Goal: Task Accomplishment & Management: Use online tool/utility

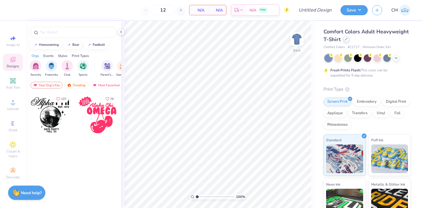
click at [345, 38] on icon at bounding box center [346, 39] width 3 height 3
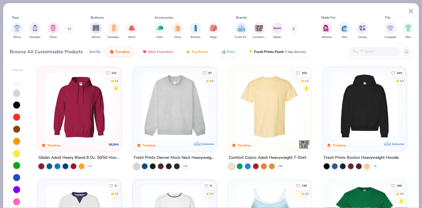
click at [359, 57] on div at bounding box center [380, 51] width 65 height 12
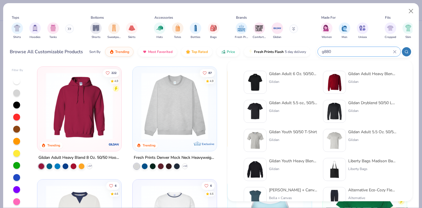
type input "g880"
click at [285, 74] on div "Gildan Adult 6 Oz. 50/50 Jersey Polo" at bounding box center [293, 74] width 48 height 6
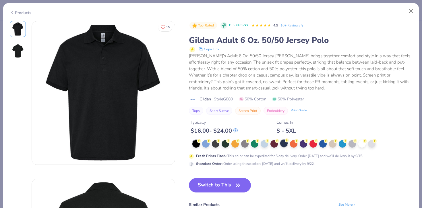
click at [285, 142] on div at bounding box center [283, 142] width 7 height 7
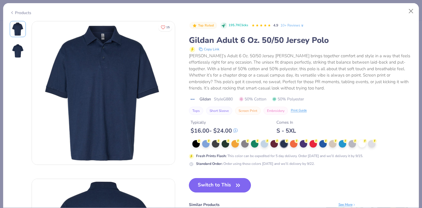
click at [225, 183] on button "Switch to This" at bounding box center [220, 185] width 62 height 14
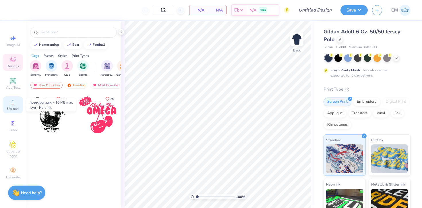
click at [14, 101] on icon at bounding box center [12, 102] width 7 height 7
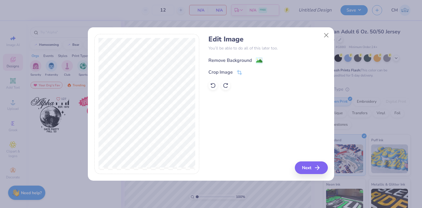
click at [259, 58] on image at bounding box center [259, 61] width 6 height 6
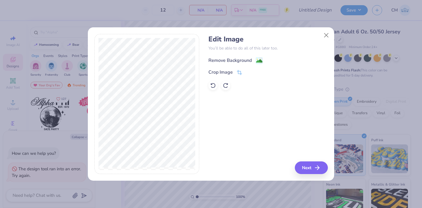
click at [259, 62] on image at bounding box center [259, 61] width 6 height 6
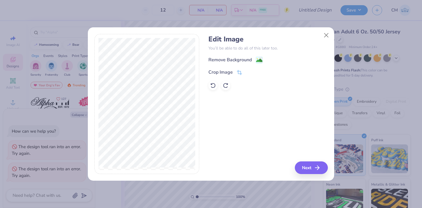
click at [243, 67] on div "Remove Background Crop Image" at bounding box center [268, 73] width 119 height 34
click at [241, 71] on icon at bounding box center [239, 72] width 5 height 5
click at [249, 73] on icon at bounding box center [249, 71] width 3 height 3
click at [259, 61] on image at bounding box center [259, 61] width 6 height 6
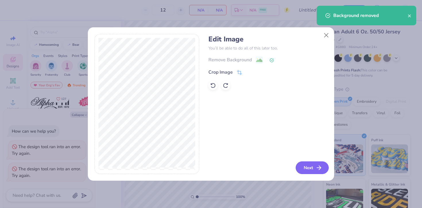
click at [309, 169] on button "Next" at bounding box center [312, 167] width 33 height 13
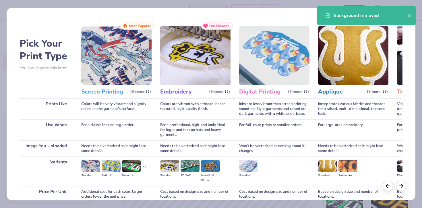
scroll to position [50, 0]
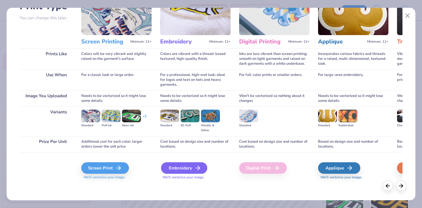
click at [193, 167] on div "Embroidery" at bounding box center [184, 167] width 46 height 11
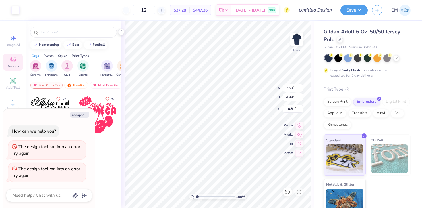
type textarea "x"
type input "5.24"
type input "3.41"
type input "12.28"
type textarea "x"
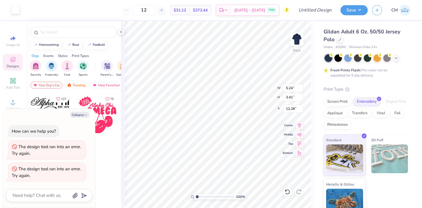
type input "3.00"
type textarea "x"
type input "4.88"
type input "3.17"
type input "3.23"
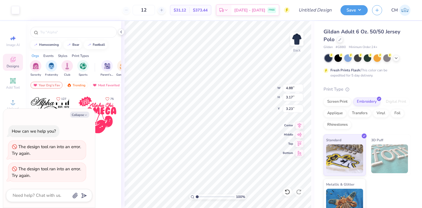
type textarea "x"
type input "3.00"
type textarea "x"
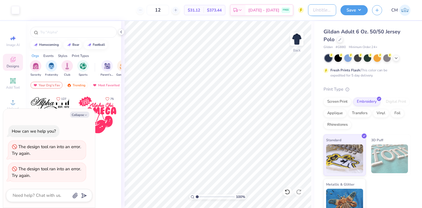
click at [312, 10] on input "Design Title" at bounding box center [322, 9] width 28 height 11
type input "n"
type textarea "x"
type input "na"
type textarea "x"
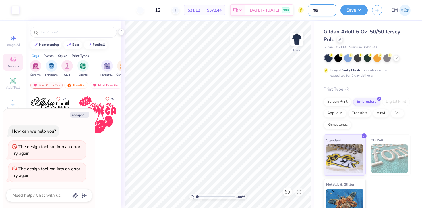
type input "nav"
type textarea "x"
type input "navy"
type textarea "x"
type input "navy"
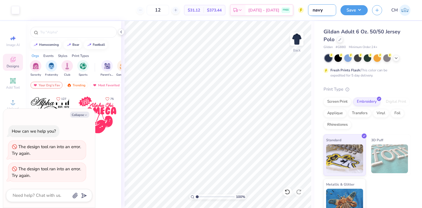
type textarea "x"
type input "navy p"
type textarea "x"
type input "navy po"
type textarea "x"
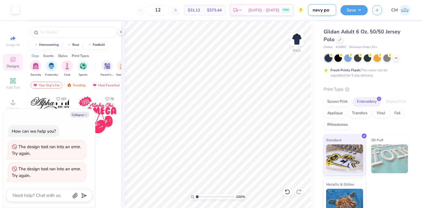
type input "navy pol"
type textarea "x"
type input "navy polo"
type textarea "x"
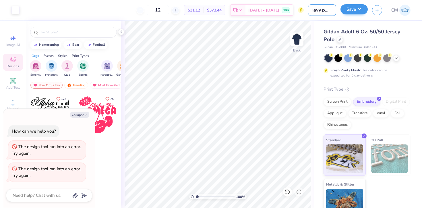
type input "navy polo"
click at [357, 9] on button "Save" at bounding box center [354, 9] width 27 height 10
type textarea "x"
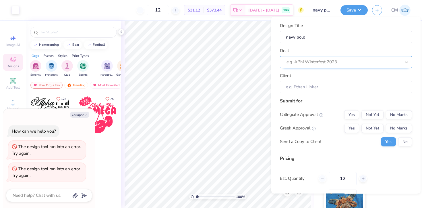
click at [308, 62] on div at bounding box center [344, 62] width 114 height 8
type input "n"
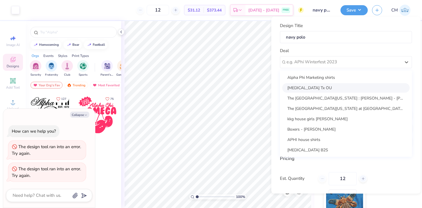
click at [307, 85] on div "AXiD Tx OU" at bounding box center [346, 87] width 128 height 9
type textarea "x"
type input "Avery Ender"
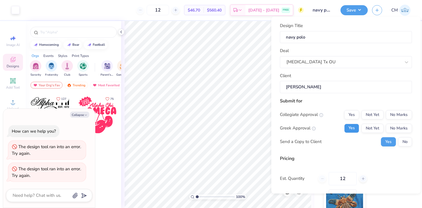
click at [355, 128] on button "Yes" at bounding box center [352, 127] width 15 height 9
click at [389, 115] on button "No Marks" at bounding box center [399, 114] width 26 height 9
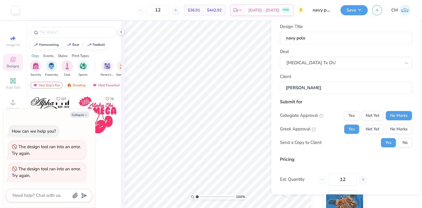
scroll to position [43, 0]
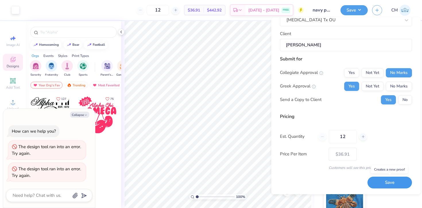
click at [385, 182] on button "Save" at bounding box center [390, 183] width 45 height 12
type input "$36.91"
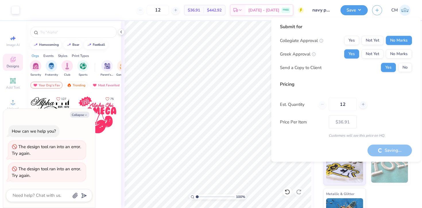
type textarea "x"
type input "$31.12"
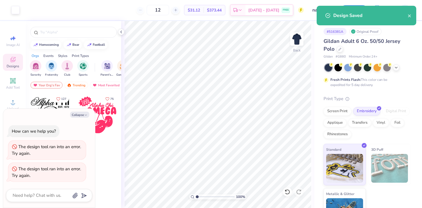
type textarea "x"
type input "$36.91"
click at [407, 15] on div "Design Saved" at bounding box center [371, 15] width 74 height 7
click at [409, 16] on icon "close" at bounding box center [410, 16] width 4 height 5
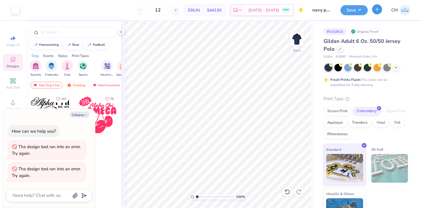
click at [379, 12] on button "button" at bounding box center [377, 9] width 10 height 10
type textarea "x"
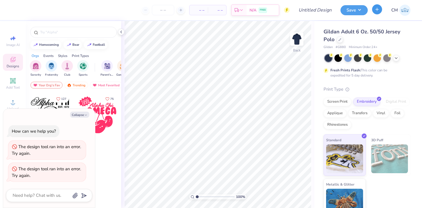
type textarea "x"
click at [308, 12] on input "Design Title" at bounding box center [322, 9] width 28 height 11
type input "W"
type textarea "x"
type input "Wh"
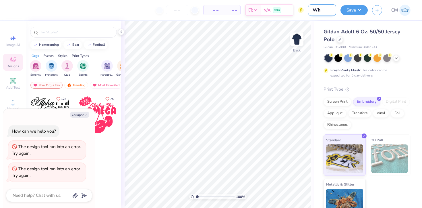
type textarea "x"
type input "Whi"
type textarea "x"
type input "Whit"
type textarea "x"
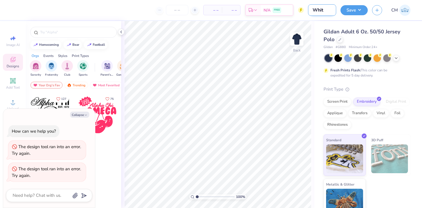
type input "White"
type textarea "x"
type input "White"
type textarea "x"
type input "White P"
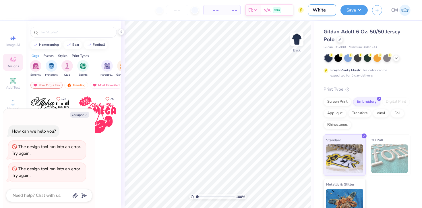
type textarea "x"
type input "White Po"
type textarea "x"
type input "White Pol"
type textarea "x"
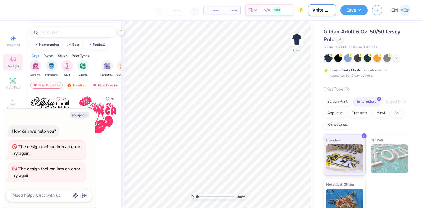
type input "White Polo"
type textarea "x"
type input "White Polo"
click at [398, 57] on polyline at bounding box center [396, 57] width 2 height 1
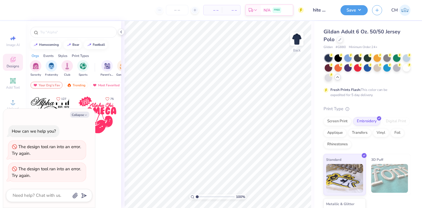
scroll to position [0, 0]
click at [407, 66] on div at bounding box center [406, 67] width 7 height 7
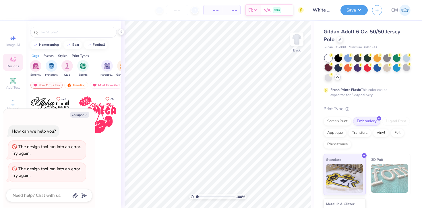
type textarea "x"
